Goal: Navigation & Orientation: Find specific page/section

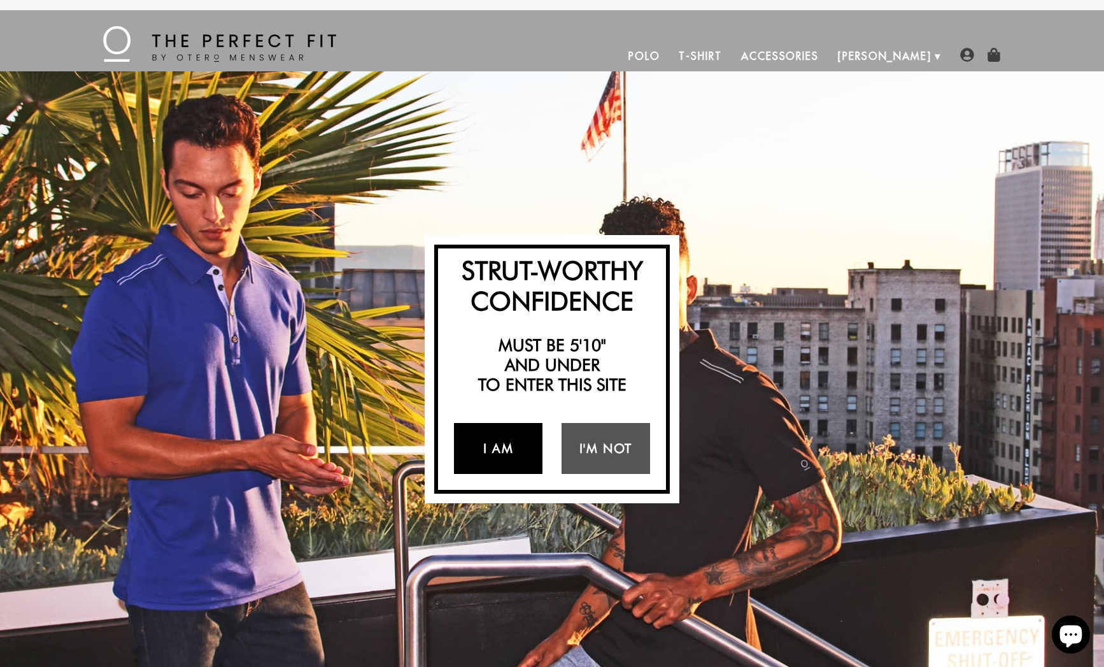
click at [497, 450] on link "I Am" at bounding box center [498, 448] width 88 height 51
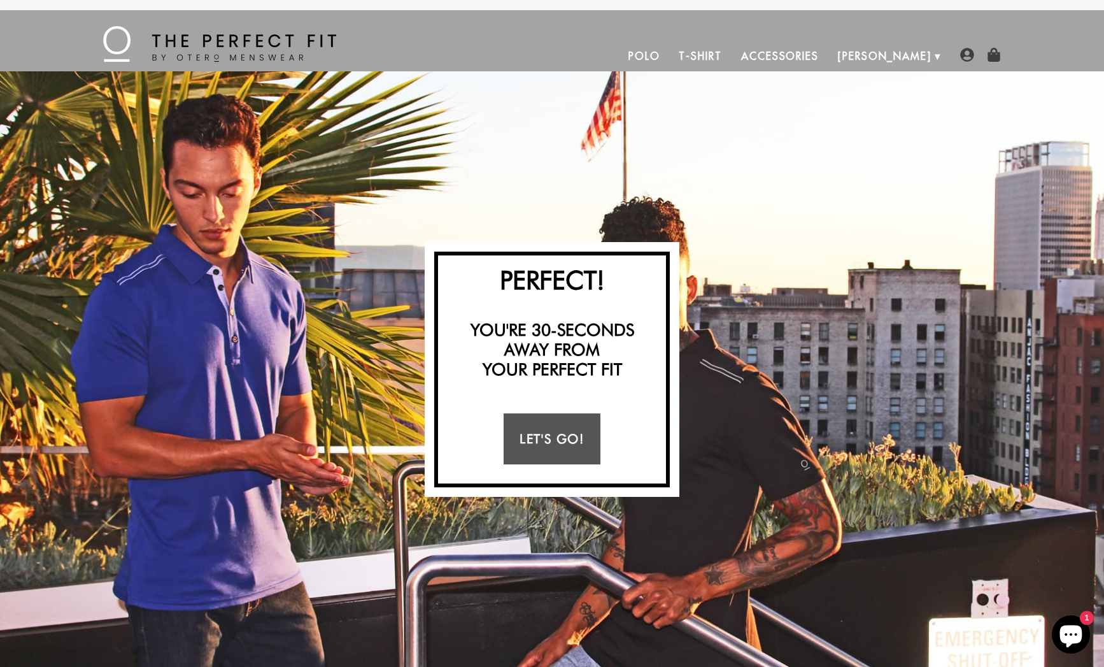
click at [731, 52] on link "T-Shirt" at bounding box center [700, 56] width 62 height 31
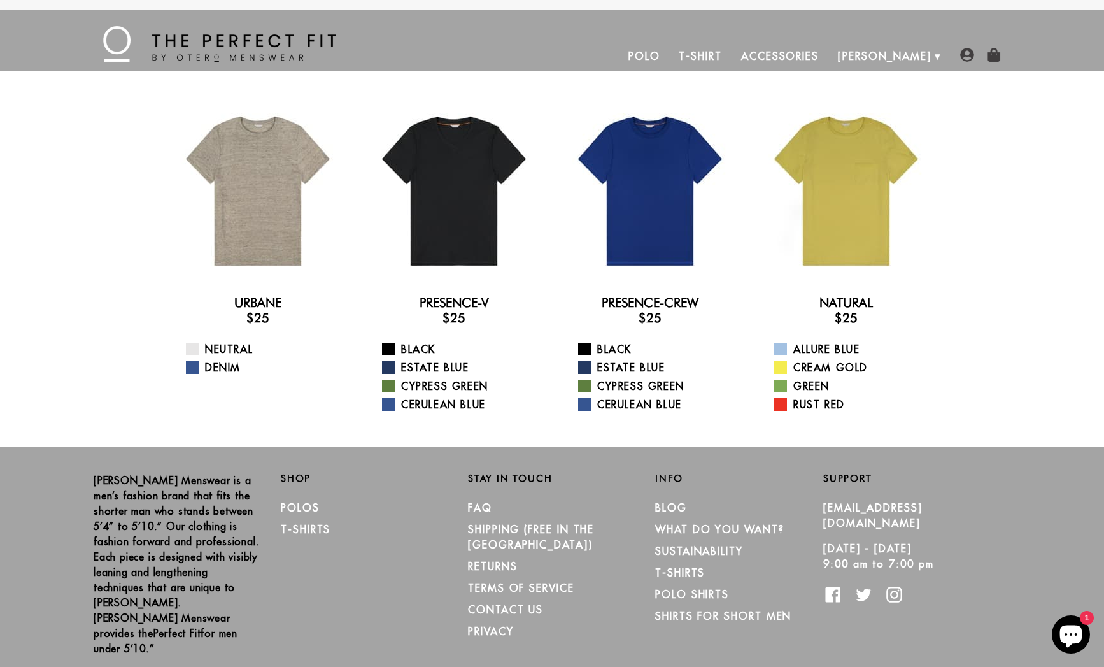
click at [819, 54] on link "Accessories" at bounding box center [780, 56] width 97 height 31
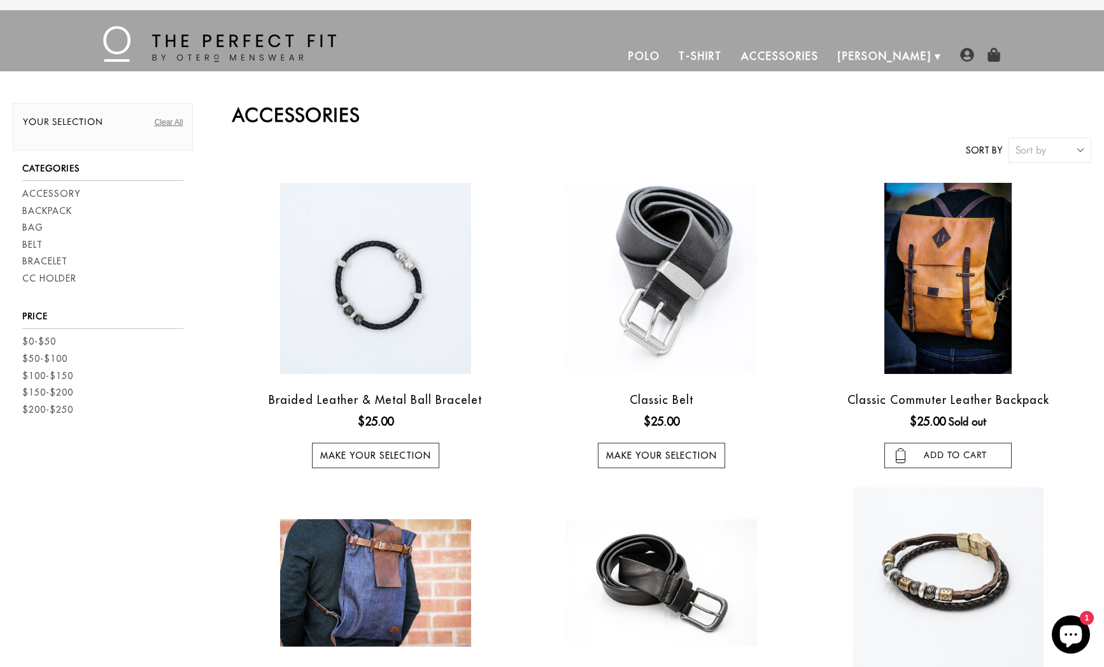
click at [670, 52] on link "Polo" at bounding box center [644, 56] width 51 height 31
